Goal: Find specific page/section: Find specific page/section

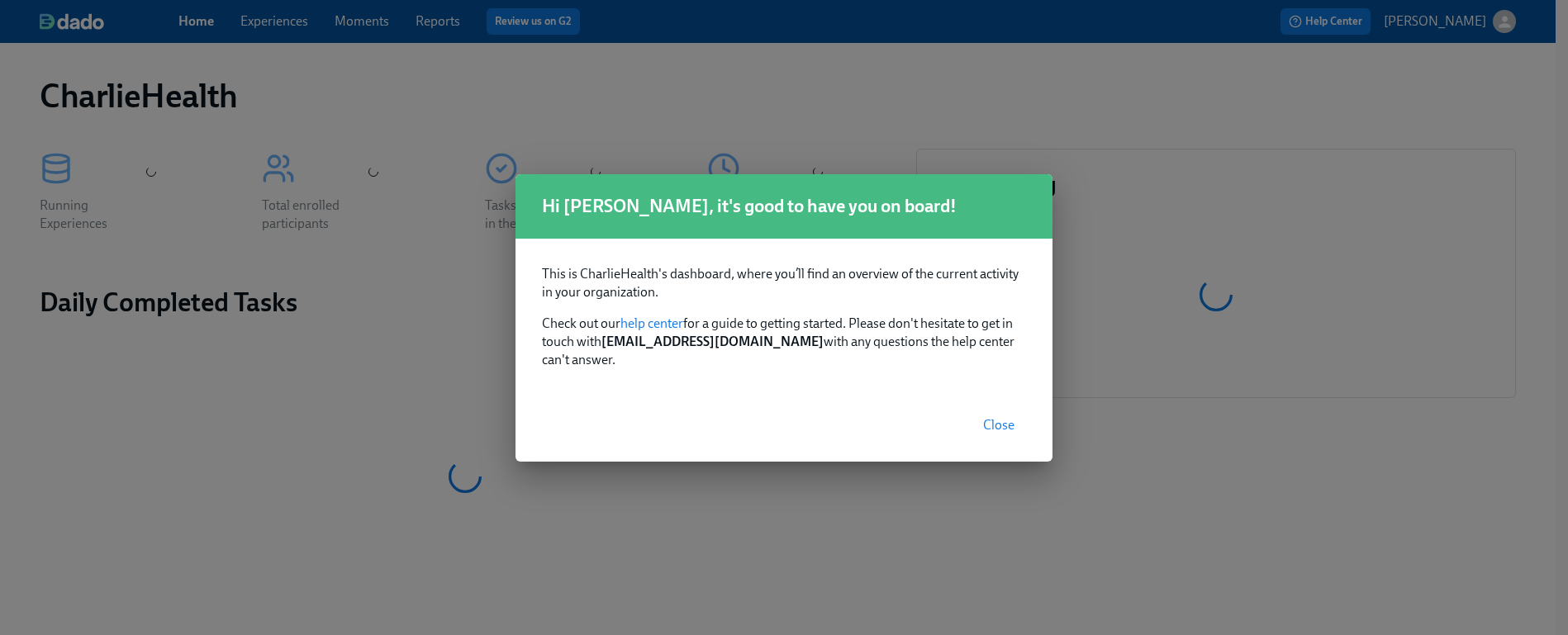
click at [998, 417] on span "Close" at bounding box center [998, 425] width 31 height 16
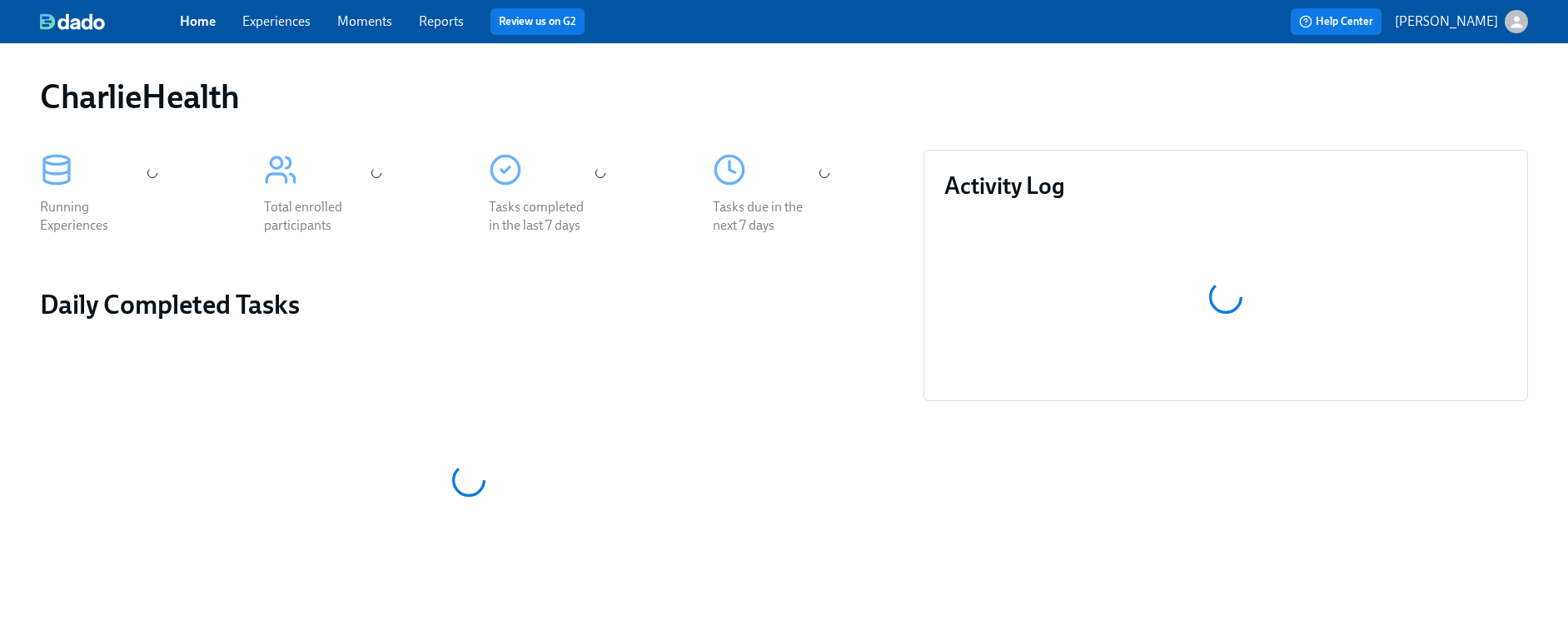
click at [277, 28] on link "Experiences" at bounding box center [277, 22] width 69 height 16
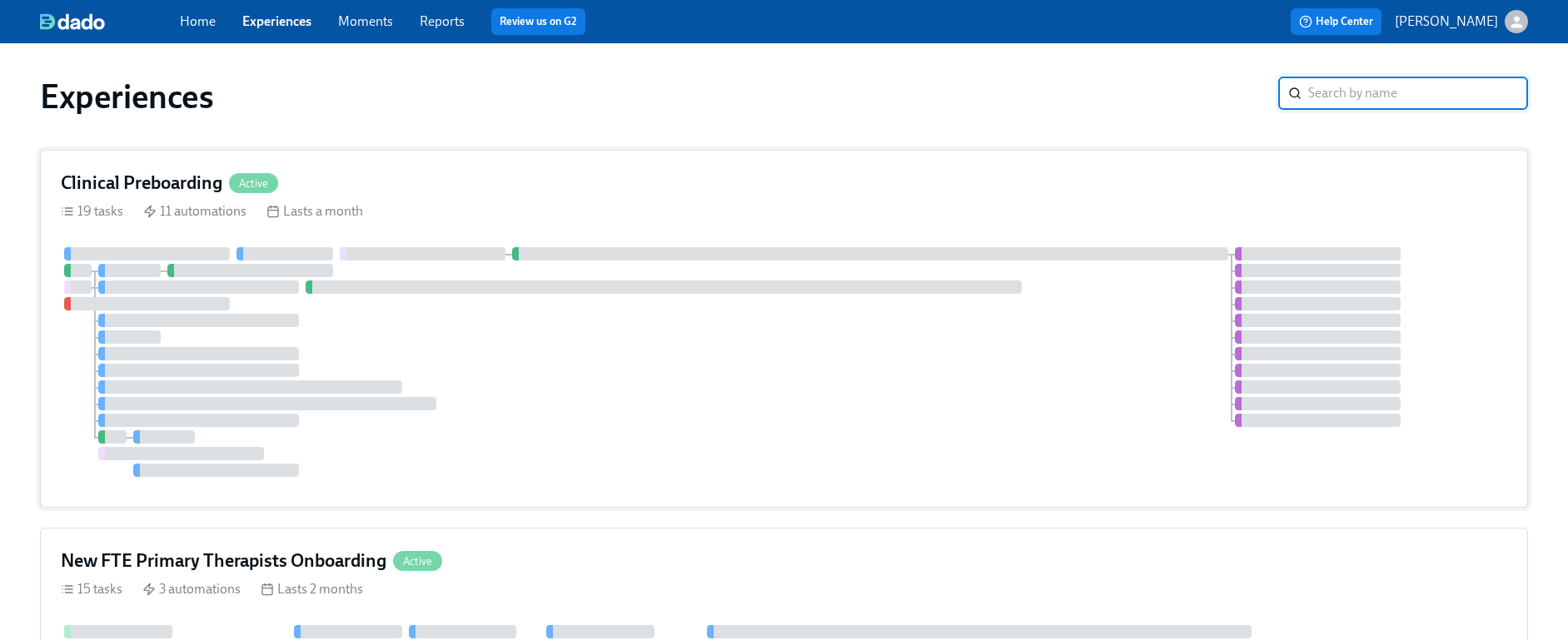
click at [447, 216] on div "19 tasks 11 automations Lasts a month" at bounding box center [784, 212] width 1446 height 18
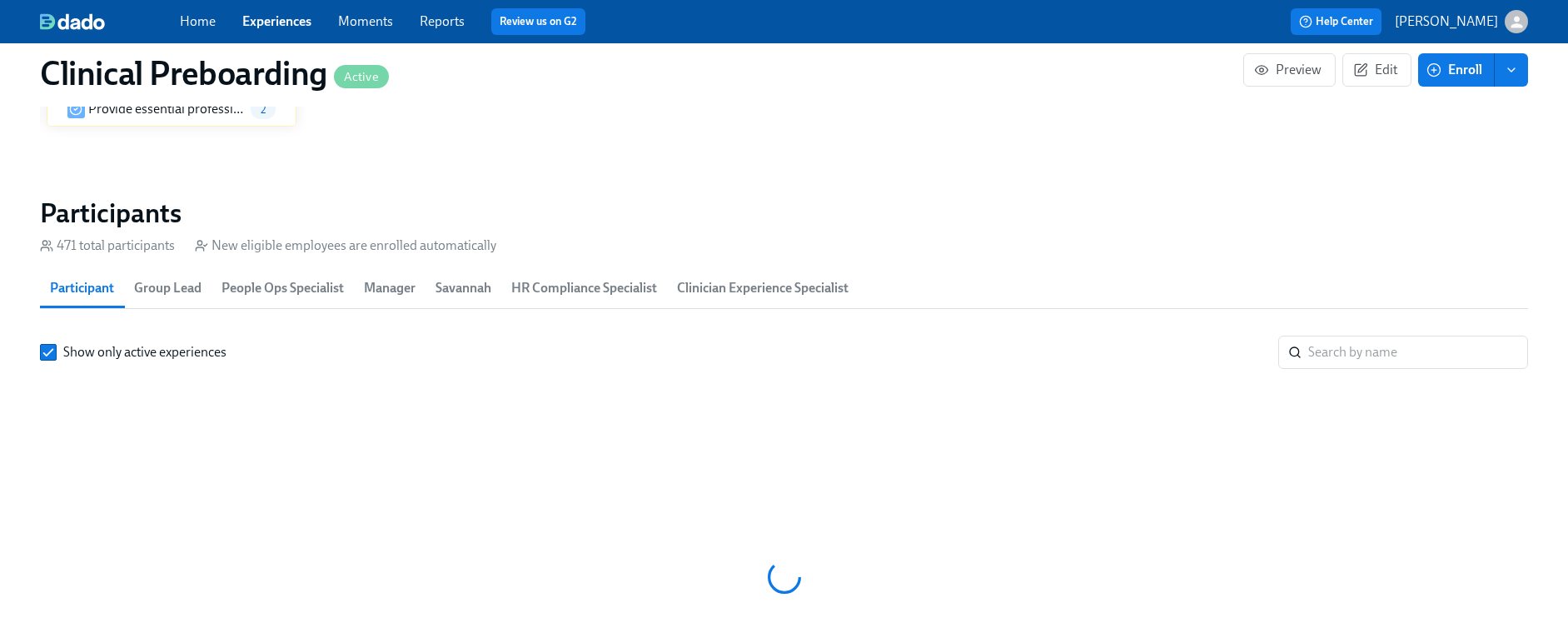
scroll to position [1746, 0]
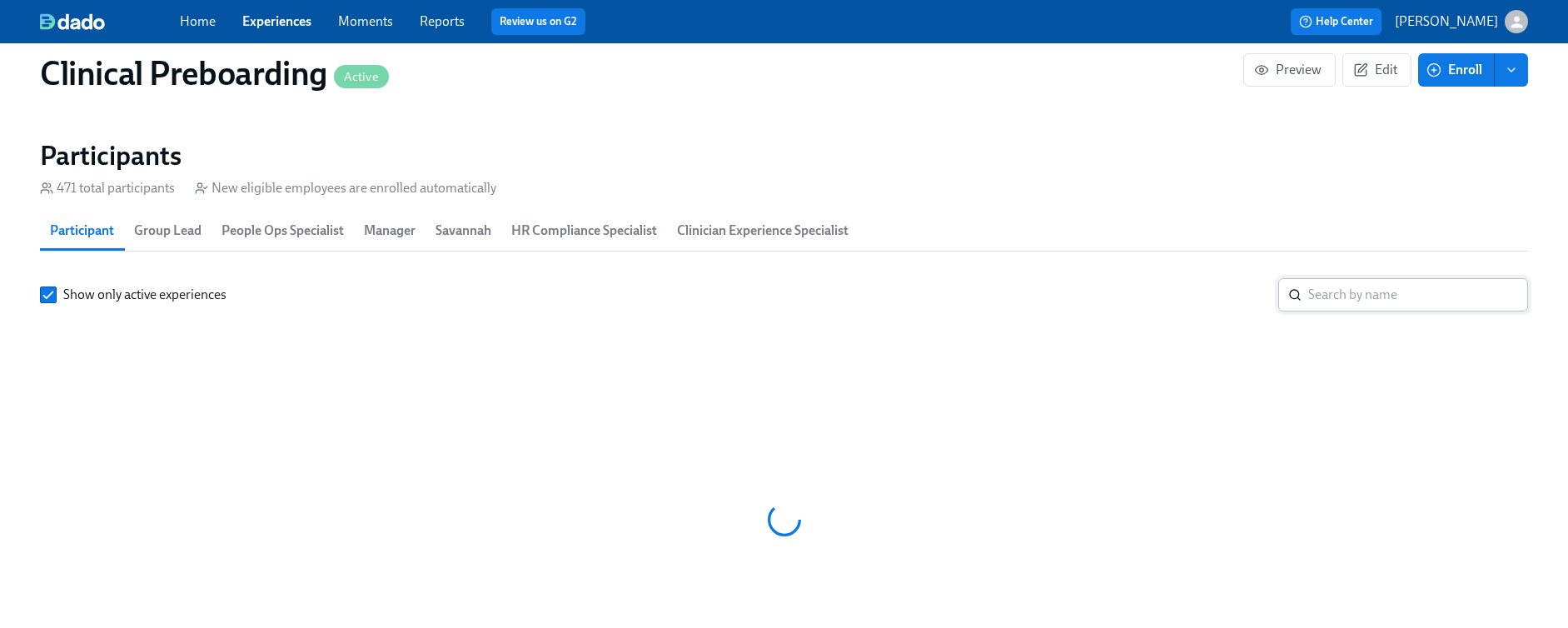
click at [1371, 294] on input "search" at bounding box center [1417, 295] width 220 height 33
